Goal: Complete application form

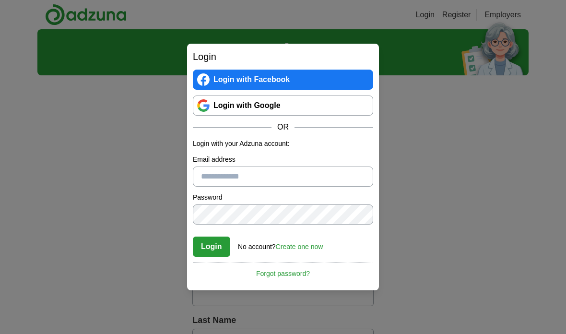
click at [207, 177] on input "Email address" at bounding box center [283, 176] width 180 height 20
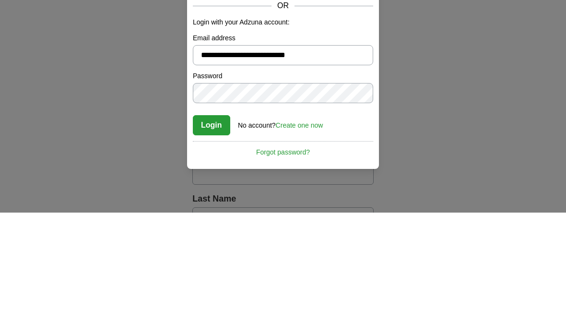
type input "**********"
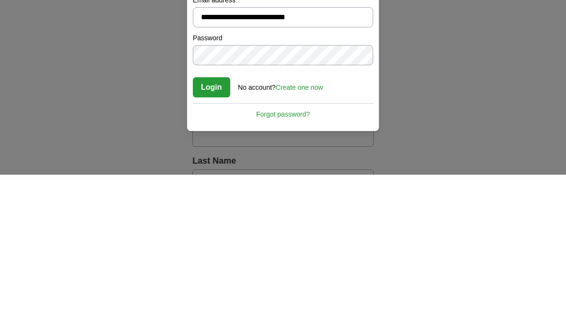
click at [211, 236] on button "Login" at bounding box center [211, 246] width 37 height 20
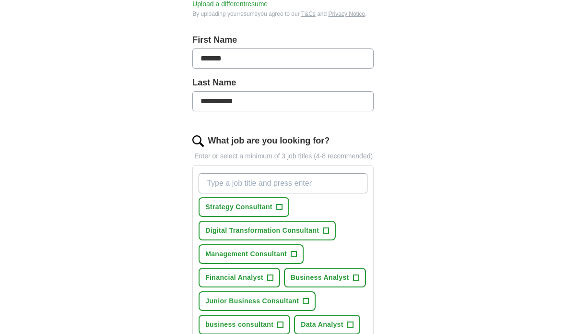
scroll to position [206, 0]
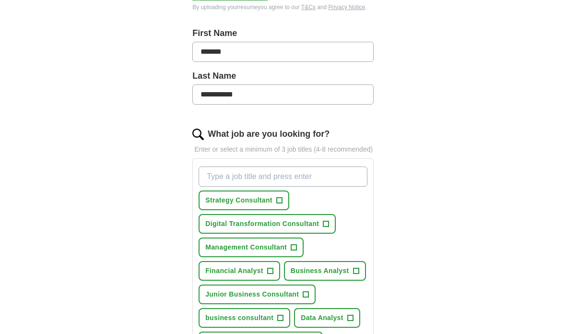
click at [237, 205] on span "Strategy Consultant" at bounding box center [238, 200] width 67 height 10
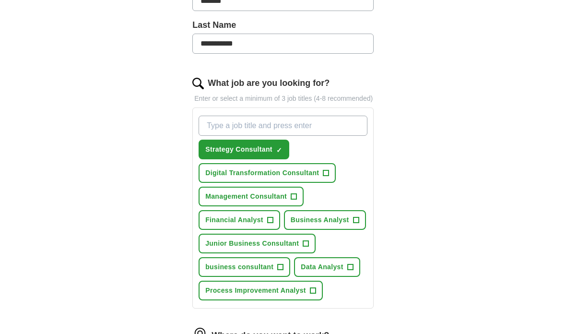
click at [323, 223] on button "Business Analyst +" at bounding box center [325, 220] width 82 height 20
click at [223, 248] on span "Junior Business Consultant" at bounding box center [251, 243] width 93 height 10
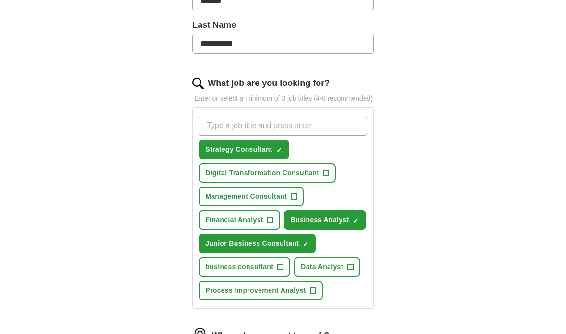
click at [245, 272] on span "business consultant" at bounding box center [239, 267] width 68 height 10
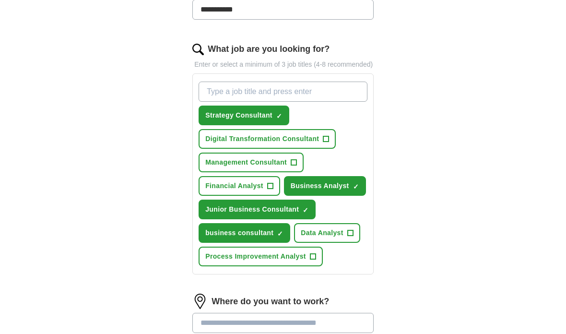
scroll to position [291, 0]
click at [229, 101] on input "What job are you looking for?" at bounding box center [282, 92] width 169 height 20
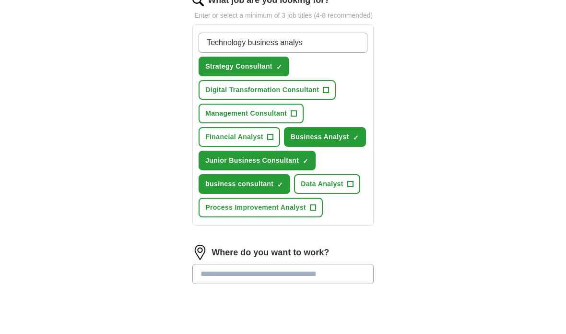
type input "Technology business analyst"
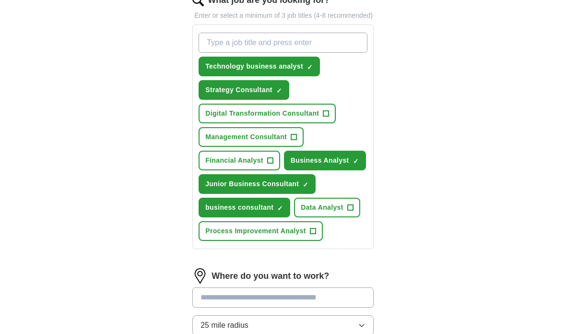
scroll to position [357, 0]
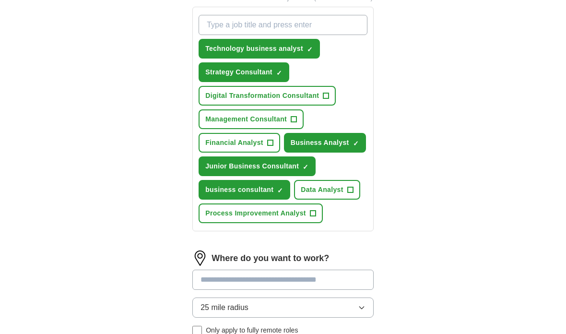
click at [217, 35] on input "What job are you looking for?" at bounding box center [282, 25] width 169 height 20
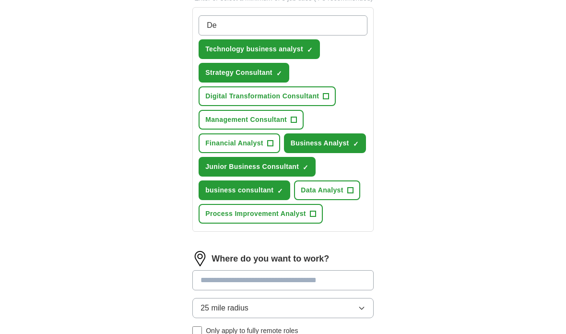
type input "D"
type input "Sales analyst"
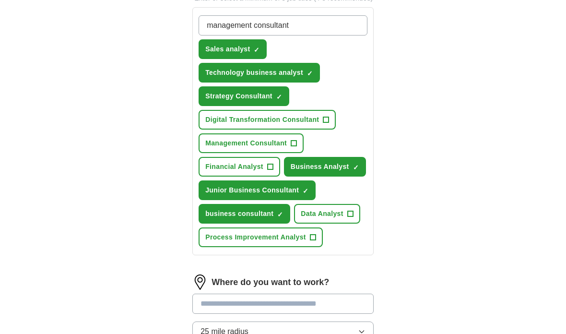
click at [254, 35] on input "management consultant" at bounding box center [282, 25] width 169 height 20
type input "management technology consultant"
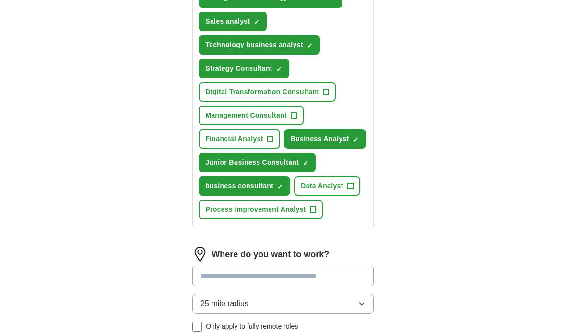
scroll to position [415, 0]
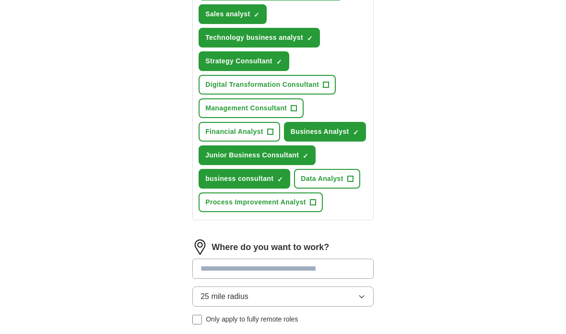
click at [225, 114] on span "Management Consultant" at bounding box center [246, 109] width 82 height 10
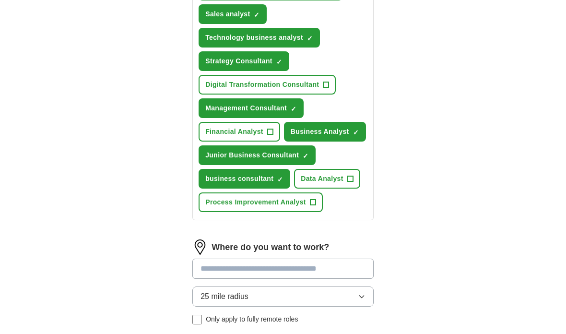
click at [292, 90] on span "Digital Transformation Consultant" at bounding box center [262, 85] width 114 height 10
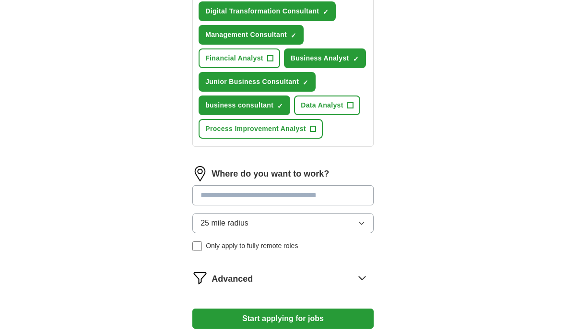
scroll to position [493, 0]
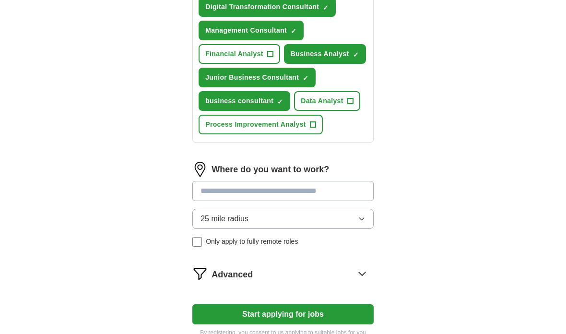
click at [216, 200] on input at bounding box center [282, 191] width 181 height 20
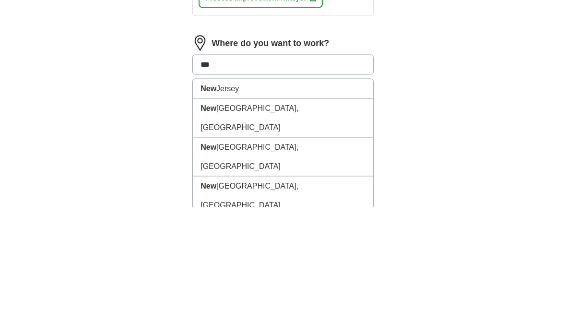
type input "***"
click at [225, 225] on li "[GEOGRAPHIC_DATA], [GEOGRAPHIC_DATA]" at bounding box center [283, 244] width 180 height 39
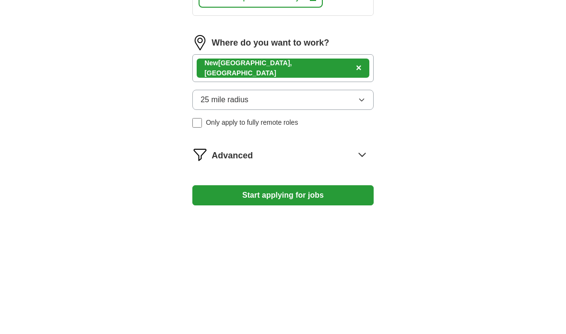
scroll to position [578, 0]
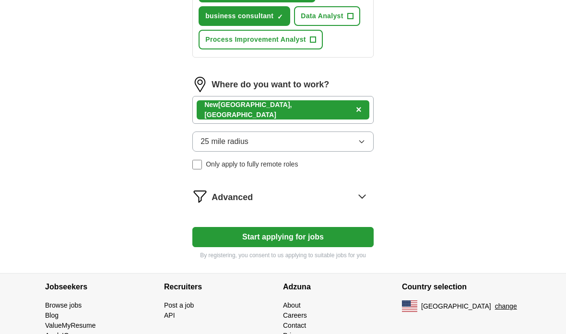
click at [320, 116] on div "[GEOGRAPHIC_DATA], [GEOGRAPHIC_DATA] ×" at bounding box center [282, 110] width 181 height 28
click at [310, 124] on div "[GEOGRAPHIC_DATA], [GEOGRAPHIC_DATA] ×" at bounding box center [282, 110] width 181 height 28
click at [300, 119] on div "[GEOGRAPHIC_DATA], [GEOGRAPHIC_DATA] ×" at bounding box center [282, 110] width 181 height 28
click at [349, 148] on button "25 mile radius" at bounding box center [282, 141] width 181 height 20
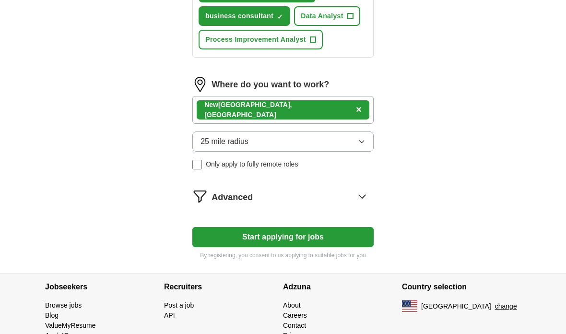
click at [346, 150] on button "25 mile radius" at bounding box center [282, 141] width 181 height 20
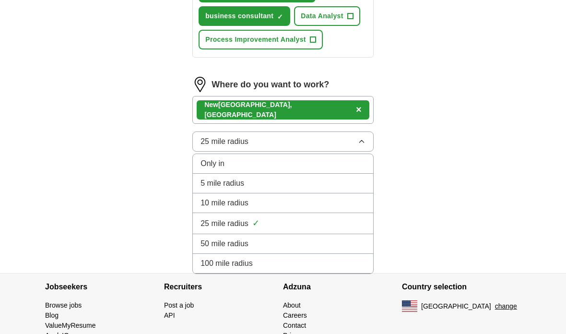
click at [219, 269] on span "100 mile radius" at bounding box center [226, 263] width 52 height 12
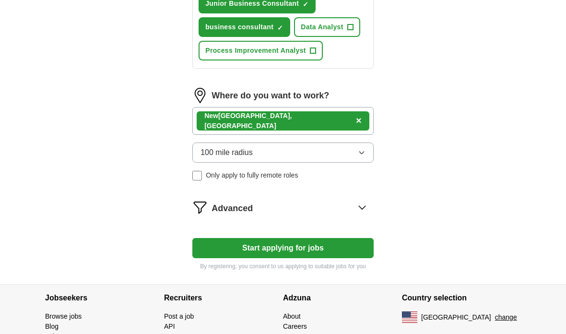
scroll to position [552, 0]
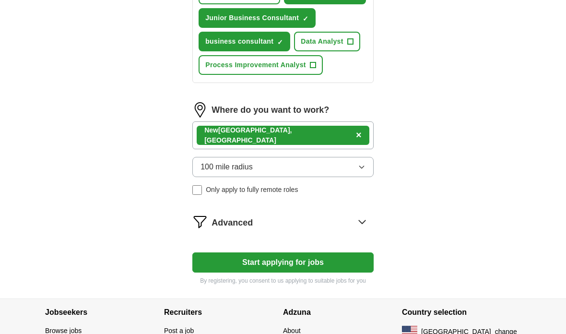
click at [296, 144] on div "[GEOGRAPHIC_DATA], [GEOGRAPHIC_DATA] ×" at bounding box center [282, 136] width 181 height 28
click at [291, 143] on div "[GEOGRAPHIC_DATA], [GEOGRAPHIC_DATA] ×" at bounding box center [282, 136] width 181 height 28
click at [293, 145] on div "[GEOGRAPHIC_DATA], [GEOGRAPHIC_DATA] ×" at bounding box center [282, 136] width 181 height 28
click at [293, 144] on div "[GEOGRAPHIC_DATA], [GEOGRAPHIC_DATA] ×" at bounding box center [282, 136] width 181 height 28
click at [289, 140] on div "[GEOGRAPHIC_DATA], [GEOGRAPHIC_DATA] ×" at bounding box center [282, 136] width 181 height 28
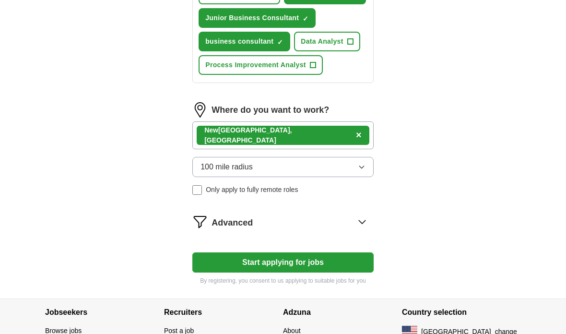
click at [289, 140] on div "[GEOGRAPHIC_DATA], [GEOGRAPHIC_DATA] ×" at bounding box center [282, 136] width 181 height 28
click at [233, 145] on div "[GEOGRAPHIC_DATA], [GEOGRAPHIC_DATA] ×" at bounding box center [283, 135] width 173 height 19
click at [217, 134] on strong "New" at bounding box center [211, 131] width 14 height 8
click at [291, 144] on div "[GEOGRAPHIC_DATA], [GEOGRAPHIC_DATA] ×" at bounding box center [282, 136] width 181 height 28
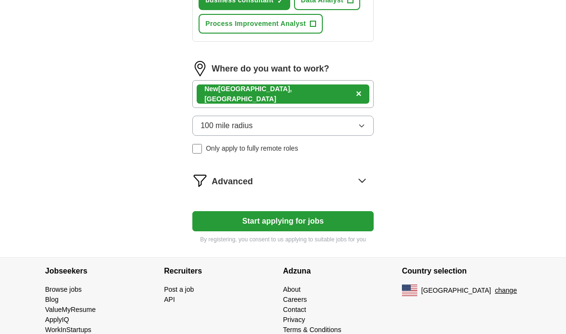
scroll to position [556, 0]
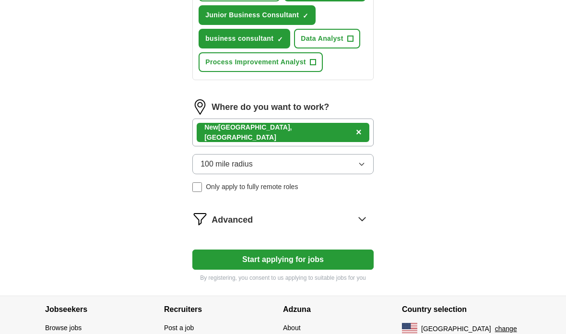
click at [281, 144] on div "[GEOGRAPHIC_DATA], [GEOGRAPHIC_DATA] ×" at bounding box center [282, 132] width 181 height 28
click at [250, 140] on div "[GEOGRAPHIC_DATA], [GEOGRAPHIC_DATA]" at bounding box center [278, 132] width 148 height 20
click at [286, 139] on div "[GEOGRAPHIC_DATA], [GEOGRAPHIC_DATA] ×" at bounding box center [282, 132] width 181 height 28
click at [236, 267] on button "Start applying for jobs" at bounding box center [282, 259] width 181 height 20
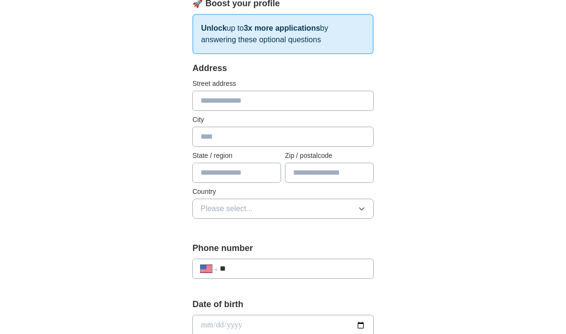
scroll to position [158, 0]
click at [215, 266] on select "**********" at bounding box center [208, 269] width 16 height 12
select select "**"
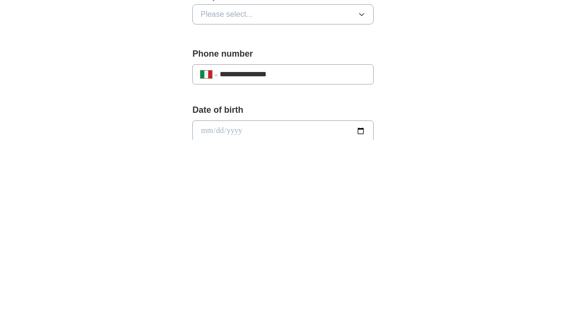
type input "**********"
click at [114, 93] on div "**********" at bounding box center [282, 313] width 491 height 885
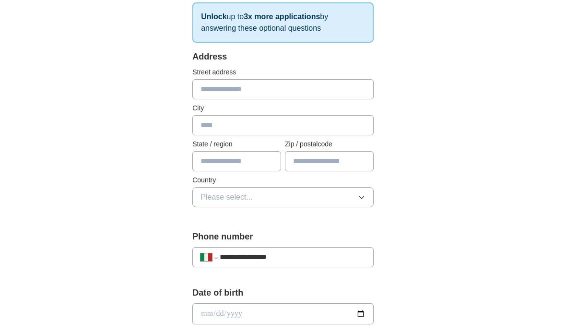
scroll to position [171, 0]
click at [215, 93] on input "text" at bounding box center [282, 88] width 181 height 20
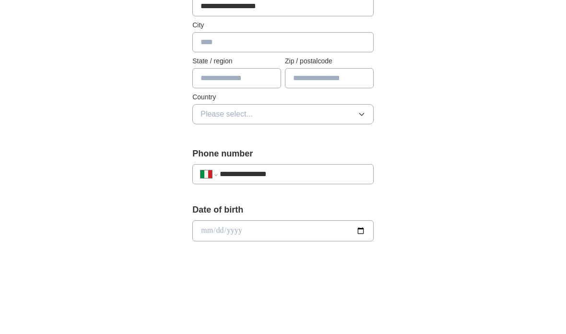
type input "**********"
click at [204, 114] on input "text" at bounding box center [282, 124] width 181 height 20
type input "**********"
click at [221, 150] on input "text" at bounding box center [236, 160] width 89 height 20
type input "*****"
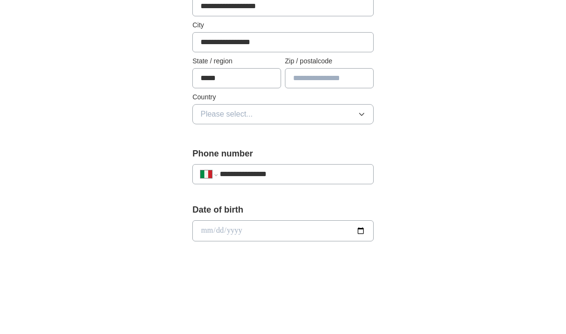
click at [320, 150] on input "text" at bounding box center [329, 160] width 89 height 20
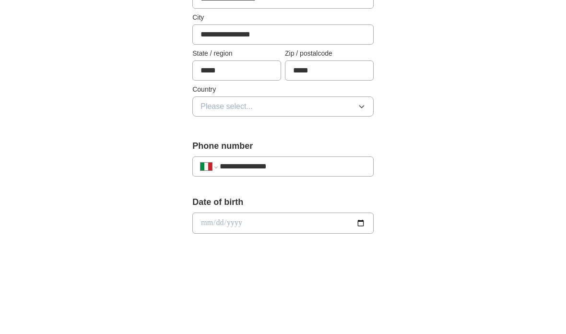
type input "*****"
click at [224, 150] on input "*****" at bounding box center [236, 160] width 89 height 20
type input "*"
type input "******"
click at [235, 186] on button "Please select..." at bounding box center [282, 196] width 181 height 20
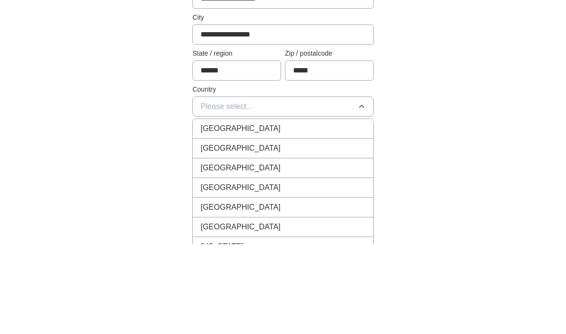
scroll to position [260, 0]
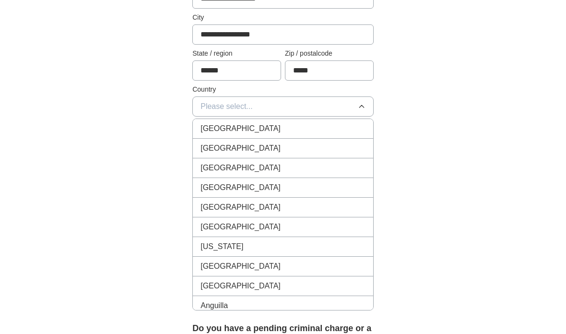
click at [218, 110] on span "Please select..." at bounding box center [226, 107] width 52 height 12
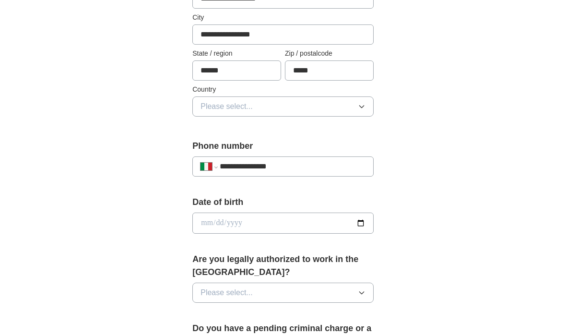
click at [222, 106] on span "Please select..." at bounding box center [226, 107] width 52 height 12
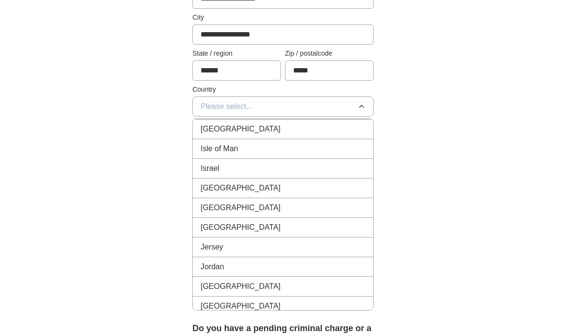
scroll to position [2091, 0]
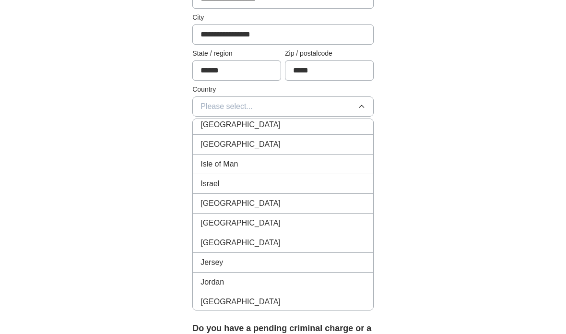
click at [209, 198] on span "[GEOGRAPHIC_DATA]" at bounding box center [240, 204] width 80 height 12
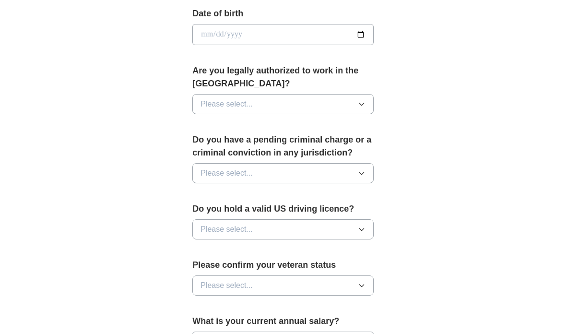
click at [203, 27] on input "date" at bounding box center [282, 34] width 181 height 21
click at [255, 37] on input "**********" at bounding box center [282, 34] width 181 height 21
type input "**********"
click at [343, 98] on button "Please select..." at bounding box center [282, 104] width 181 height 20
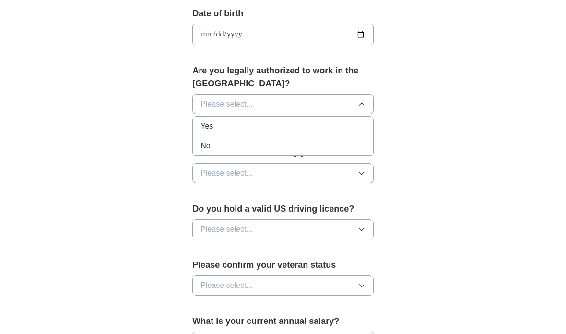
click at [213, 140] on div "No" at bounding box center [282, 146] width 165 height 12
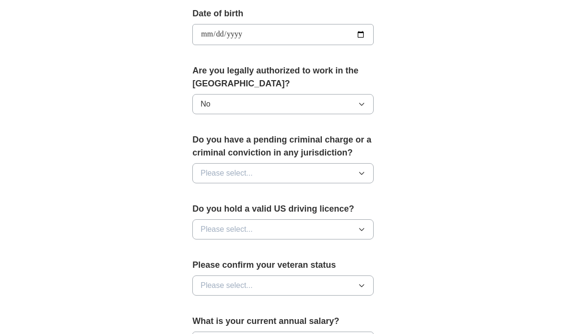
click at [355, 173] on button "Please select..." at bounding box center [282, 173] width 181 height 20
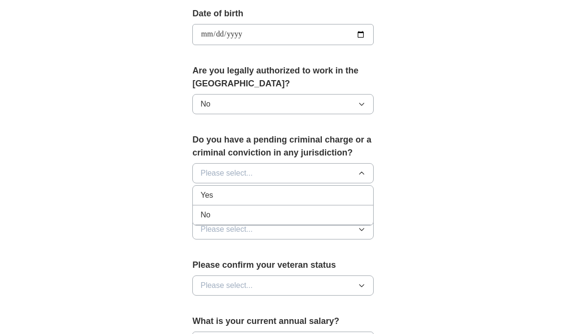
click at [212, 209] on div "No" at bounding box center [282, 215] width 165 height 12
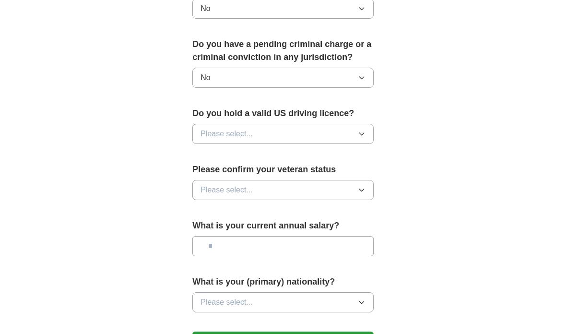
scroll to position [547, 0]
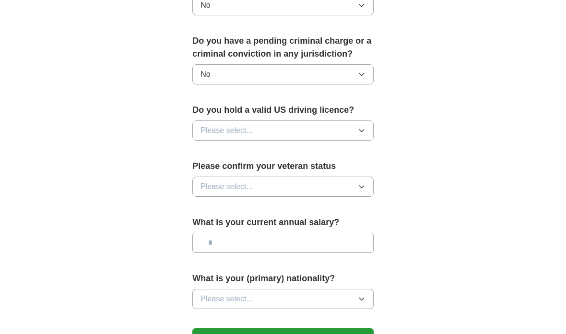
click at [350, 180] on button "Please select..." at bounding box center [282, 187] width 181 height 20
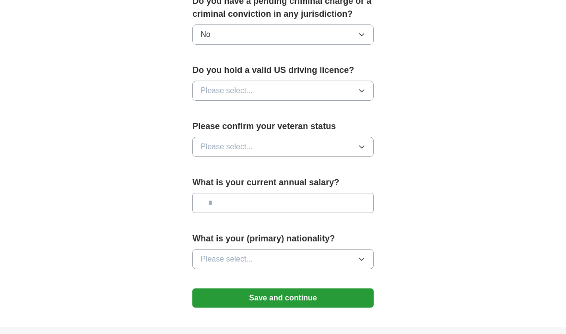
click at [236, 289] on button "Save and continue" at bounding box center [282, 298] width 181 height 19
